Goal: Information Seeking & Learning: Learn about a topic

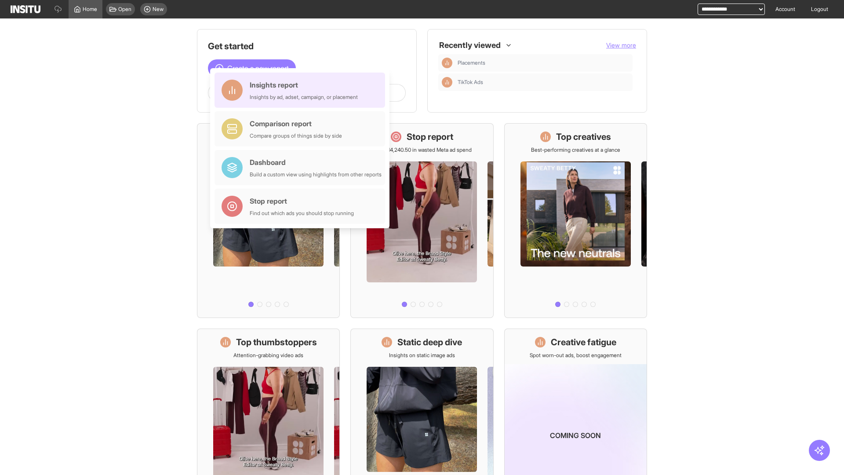
click at [302, 90] on div "Insights report Insights by ad, adset, campaign, or placement" at bounding box center [304, 90] width 108 height 21
